Goal: Use online tool/utility: Utilize a website feature to perform a specific function

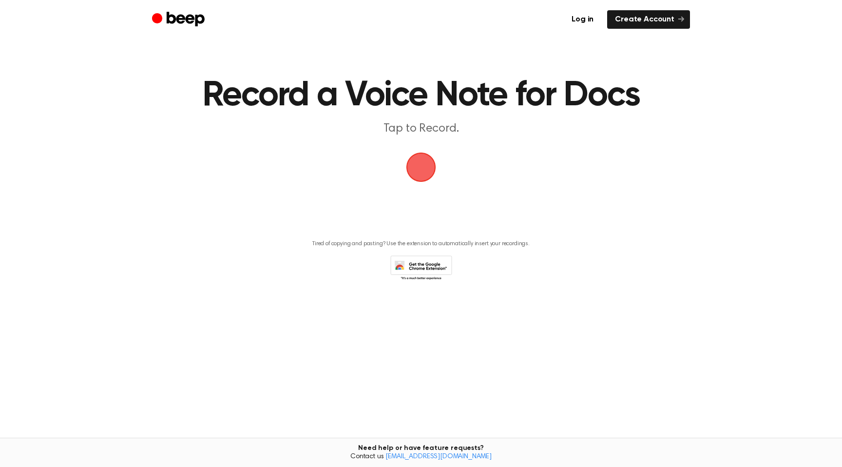
click at [420, 175] on span "button" at bounding box center [422, 168] width 30 height 30
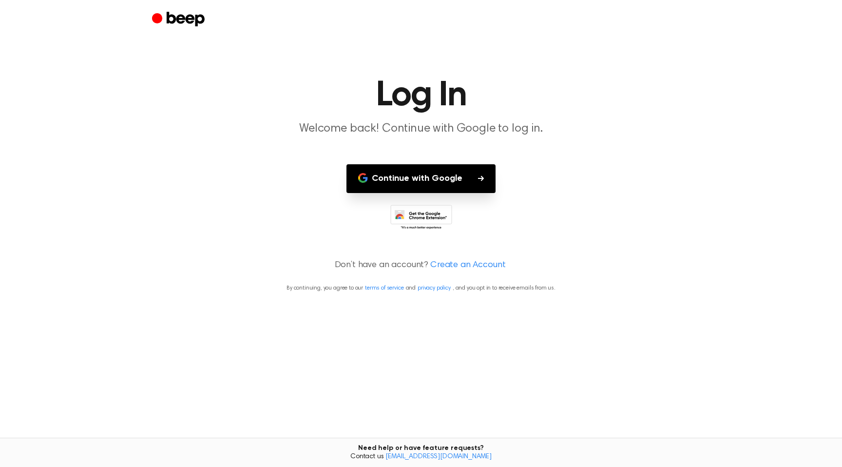
click at [428, 178] on button "Continue with Google" at bounding box center [421, 178] width 149 height 29
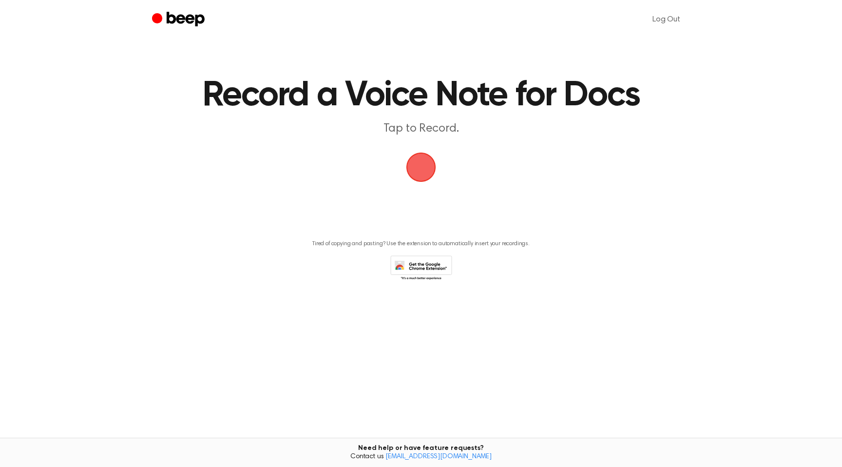
click at [428, 174] on span "button" at bounding box center [421, 167] width 27 height 27
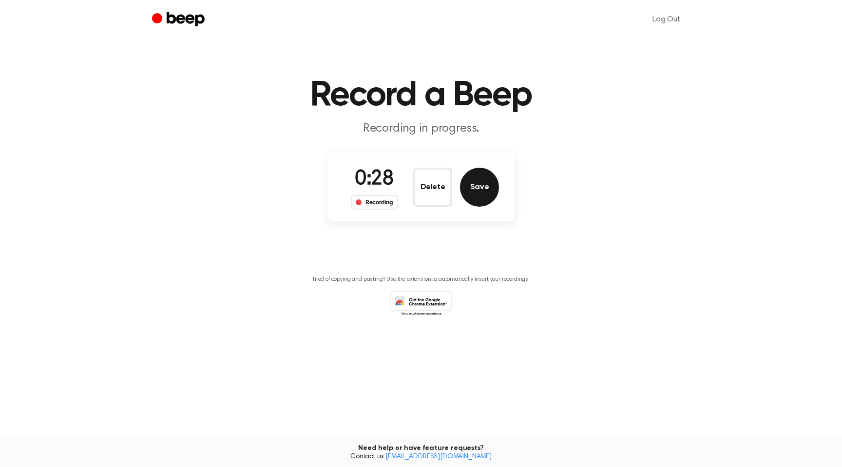
click at [469, 194] on button "Save" at bounding box center [479, 187] width 39 height 39
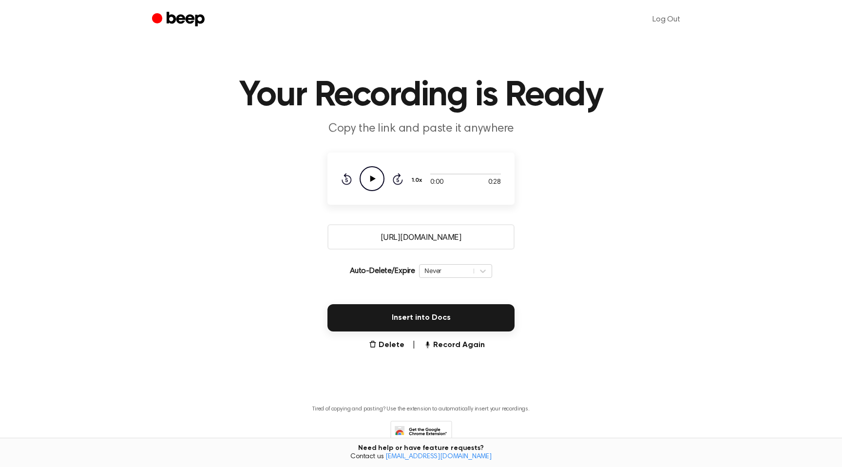
click at [372, 173] on icon "Play Audio" at bounding box center [372, 178] width 25 height 25
click at [392, 342] on button "Delete" at bounding box center [387, 345] width 36 height 12
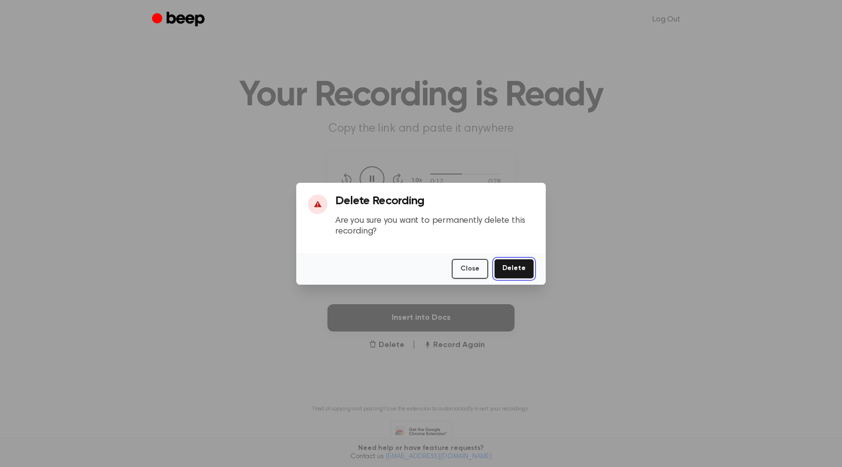
click at [506, 273] on button "Delete" at bounding box center [514, 269] width 40 height 20
